Goal: Use online tool/utility: Utilize a website feature to perform a specific function

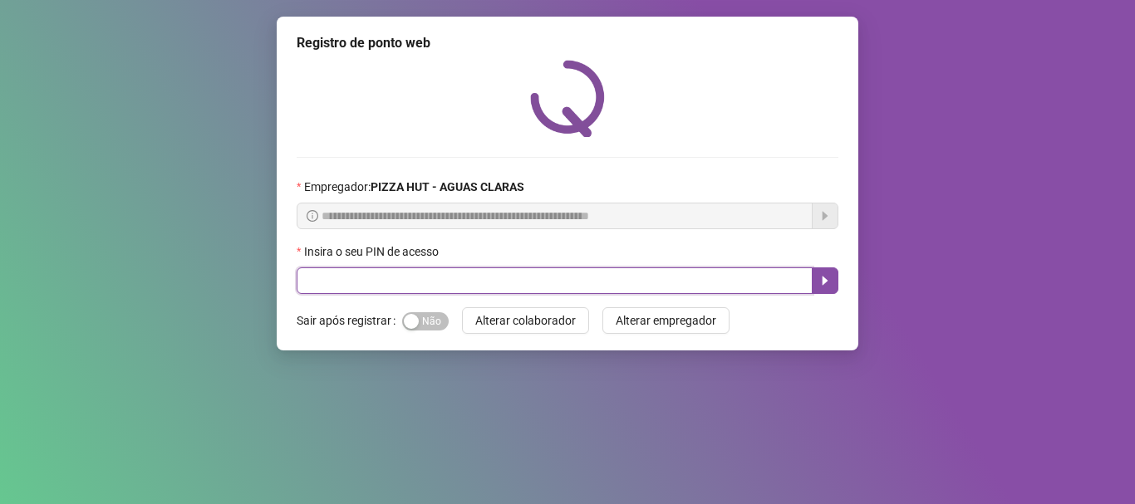
click at [450, 276] on input "text" at bounding box center [555, 281] width 516 height 27
type input "*****"
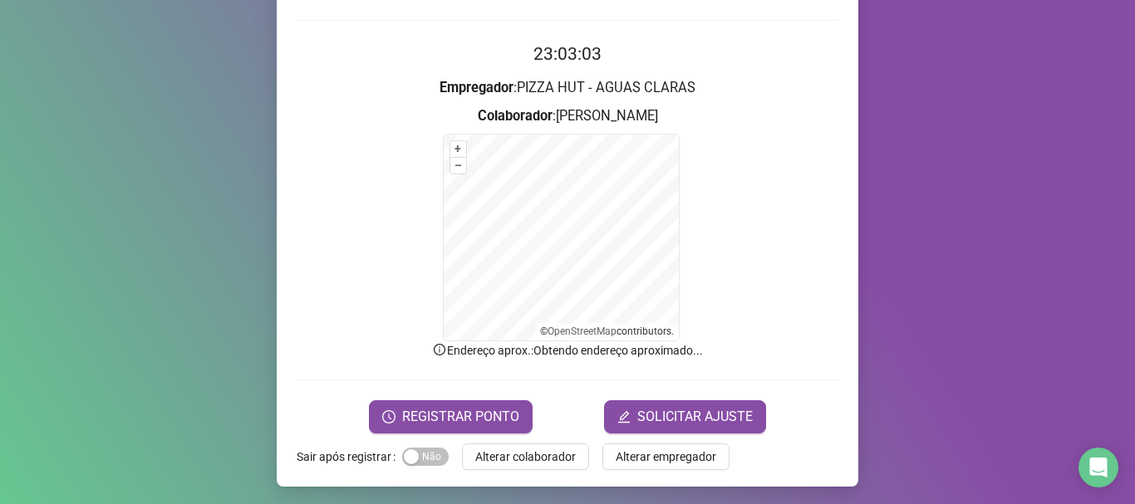
scroll to position [140, 0]
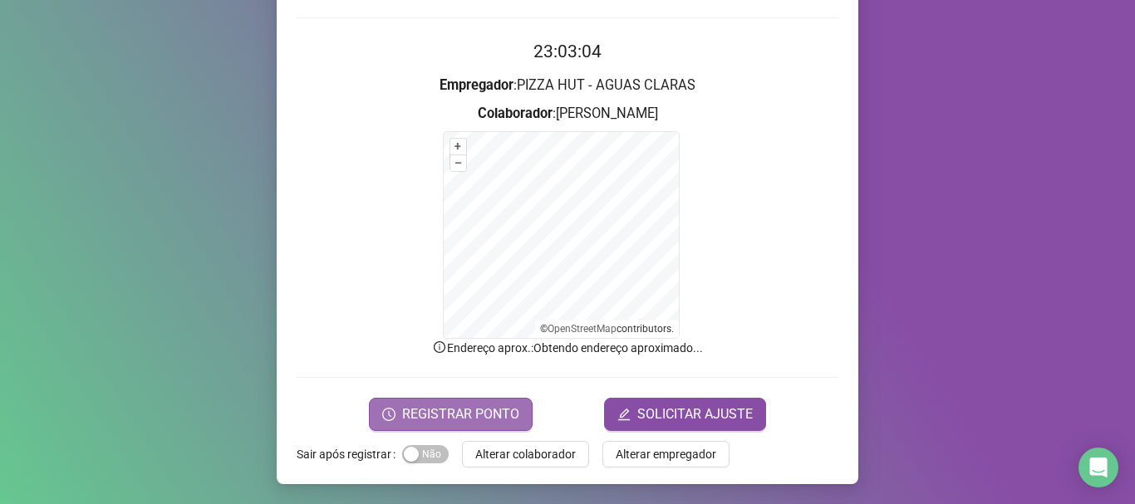
click at [461, 408] on span "REGISTRAR PONTO" at bounding box center [460, 415] width 117 height 20
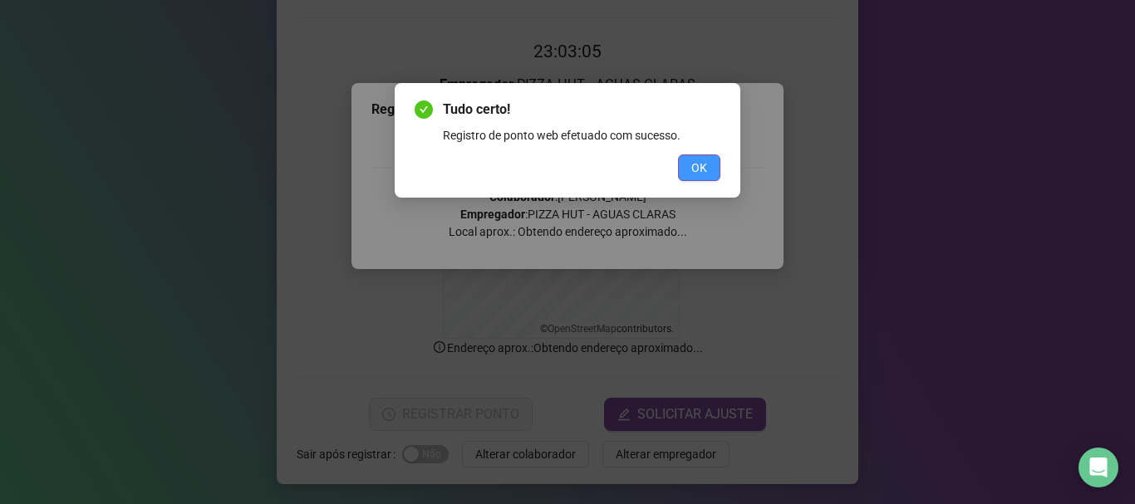
click at [681, 166] on button "OK" at bounding box center [699, 168] width 42 height 27
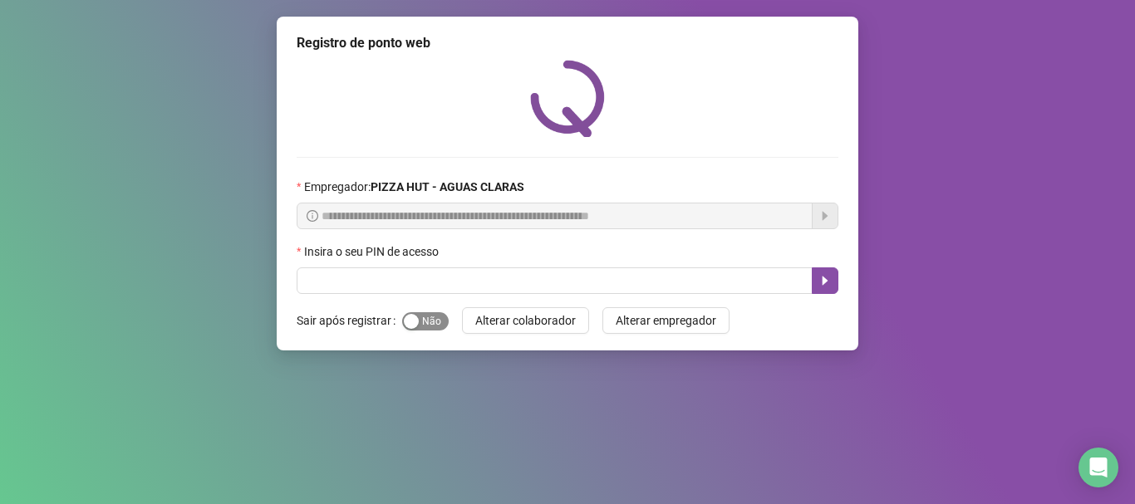
click at [431, 321] on span "Sim Não" at bounding box center [425, 321] width 47 height 18
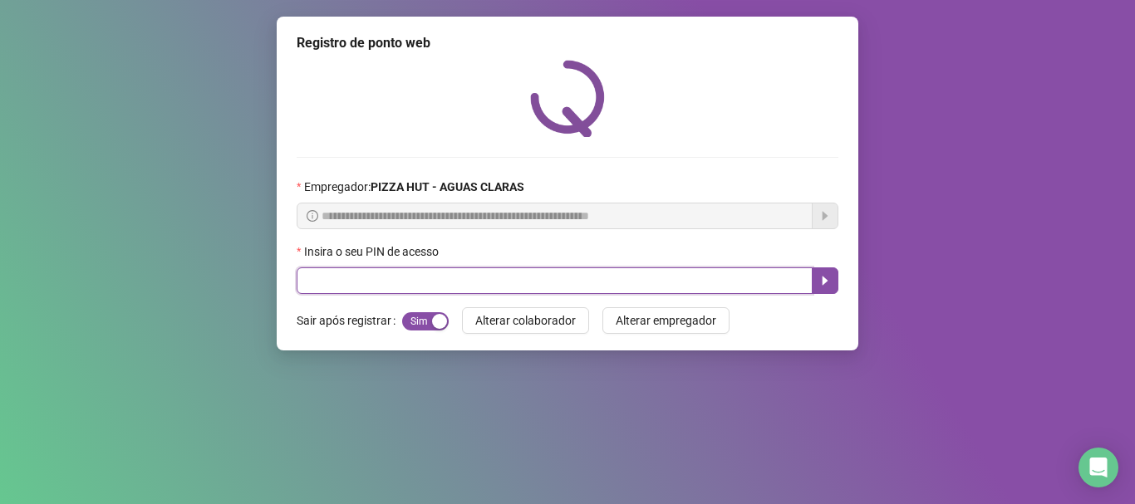
click at [431, 289] on input "text" at bounding box center [555, 281] width 516 height 27
type input "*****"
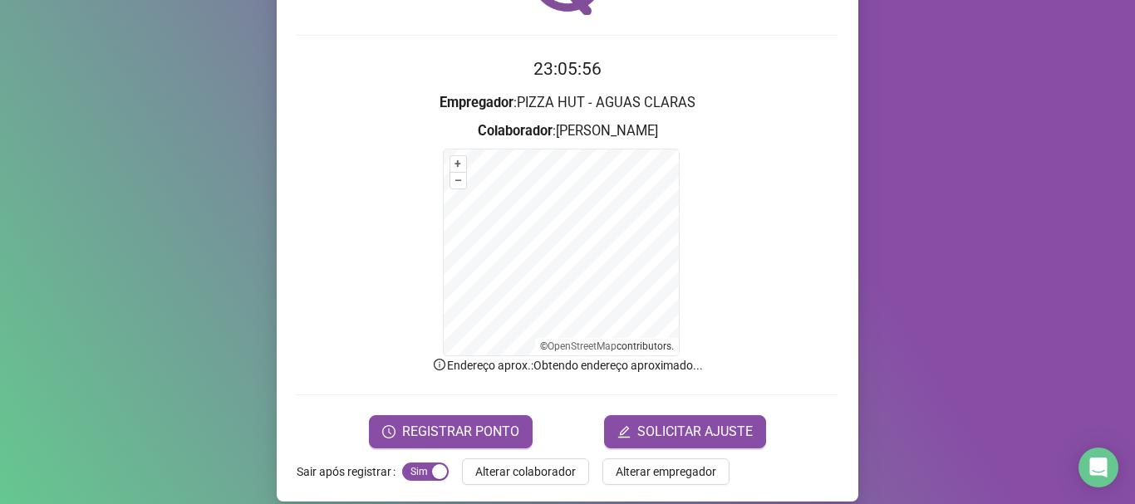
scroll to position [140, 0]
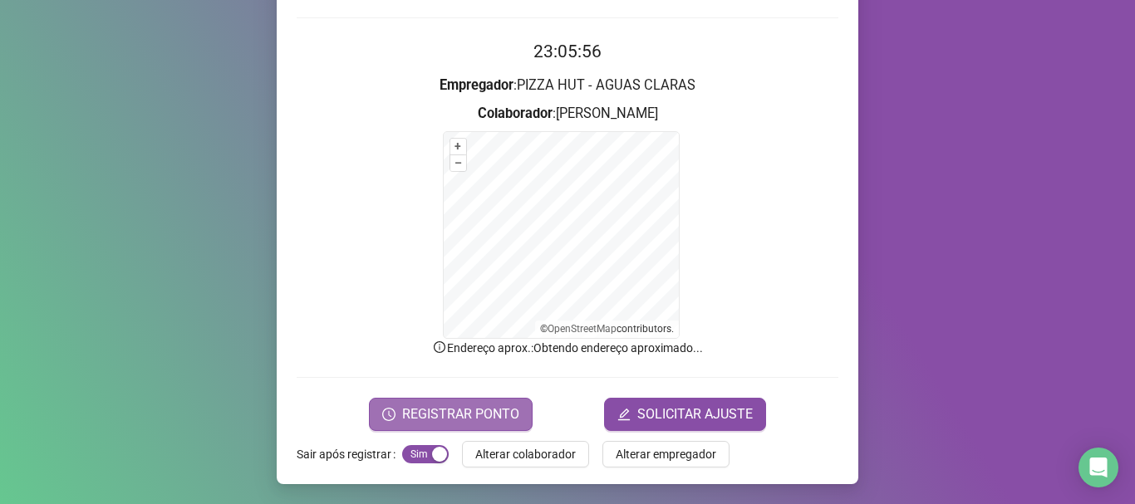
click at [449, 407] on span "REGISTRAR PONTO" at bounding box center [460, 415] width 117 height 20
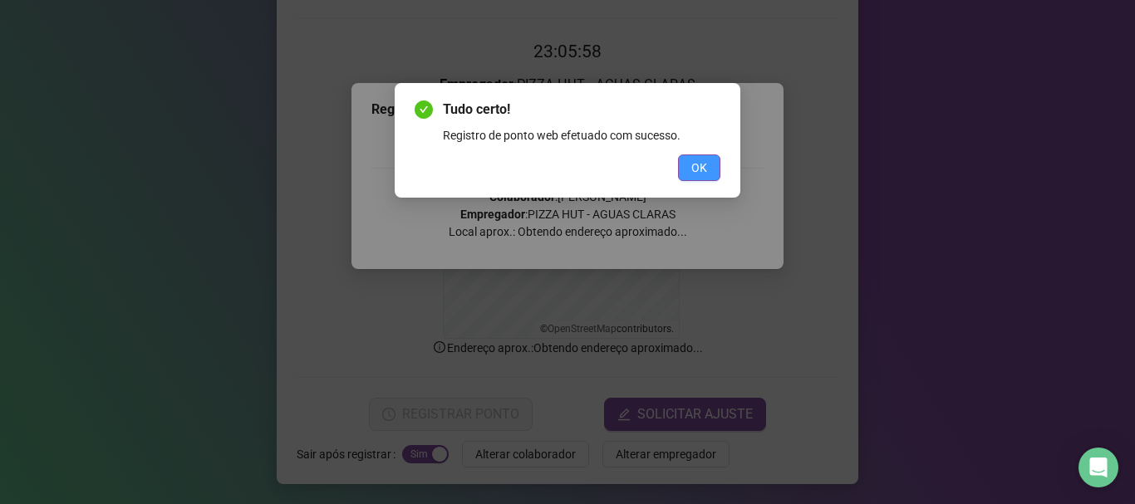
click at [711, 171] on button "OK" at bounding box center [699, 168] width 42 height 27
